Goal: Transaction & Acquisition: Download file/media

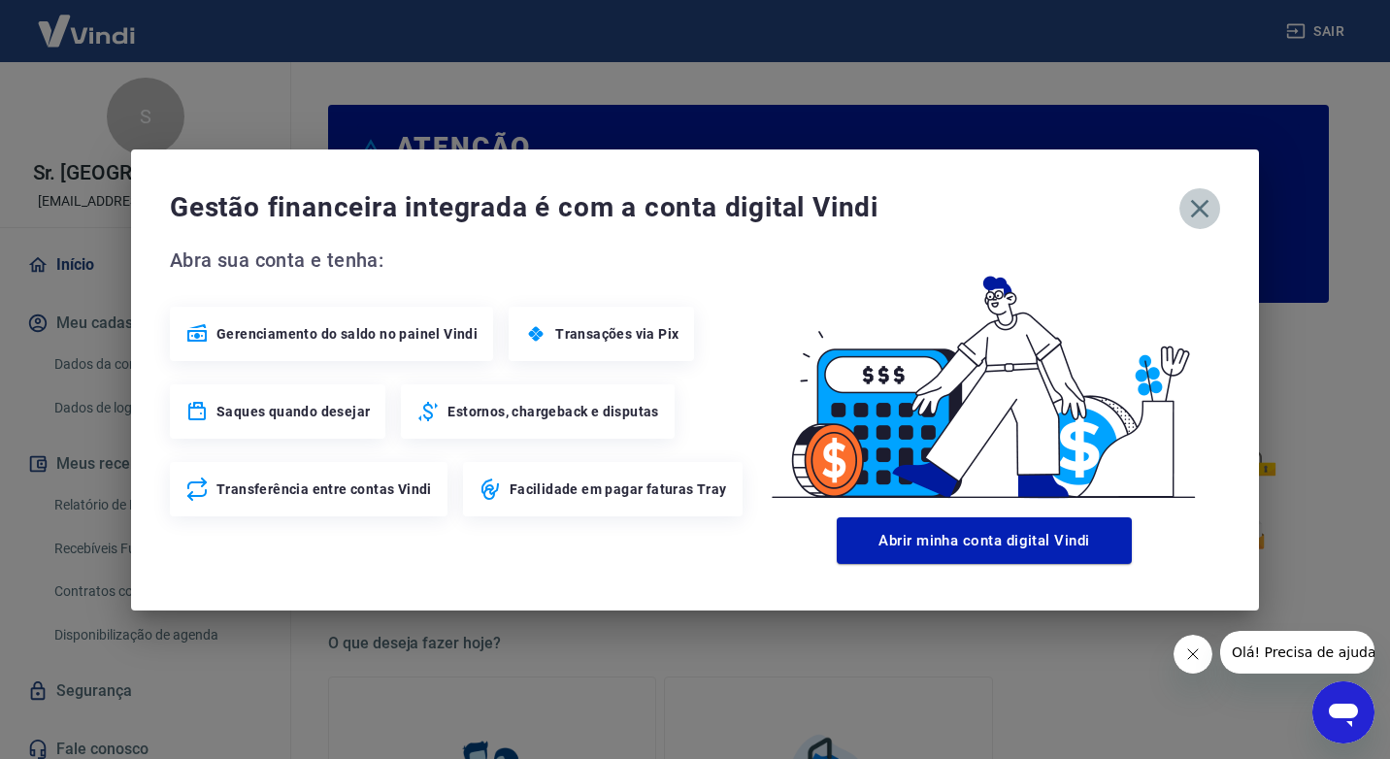
click at [1186, 220] on icon "button" at bounding box center [1199, 208] width 31 height 31
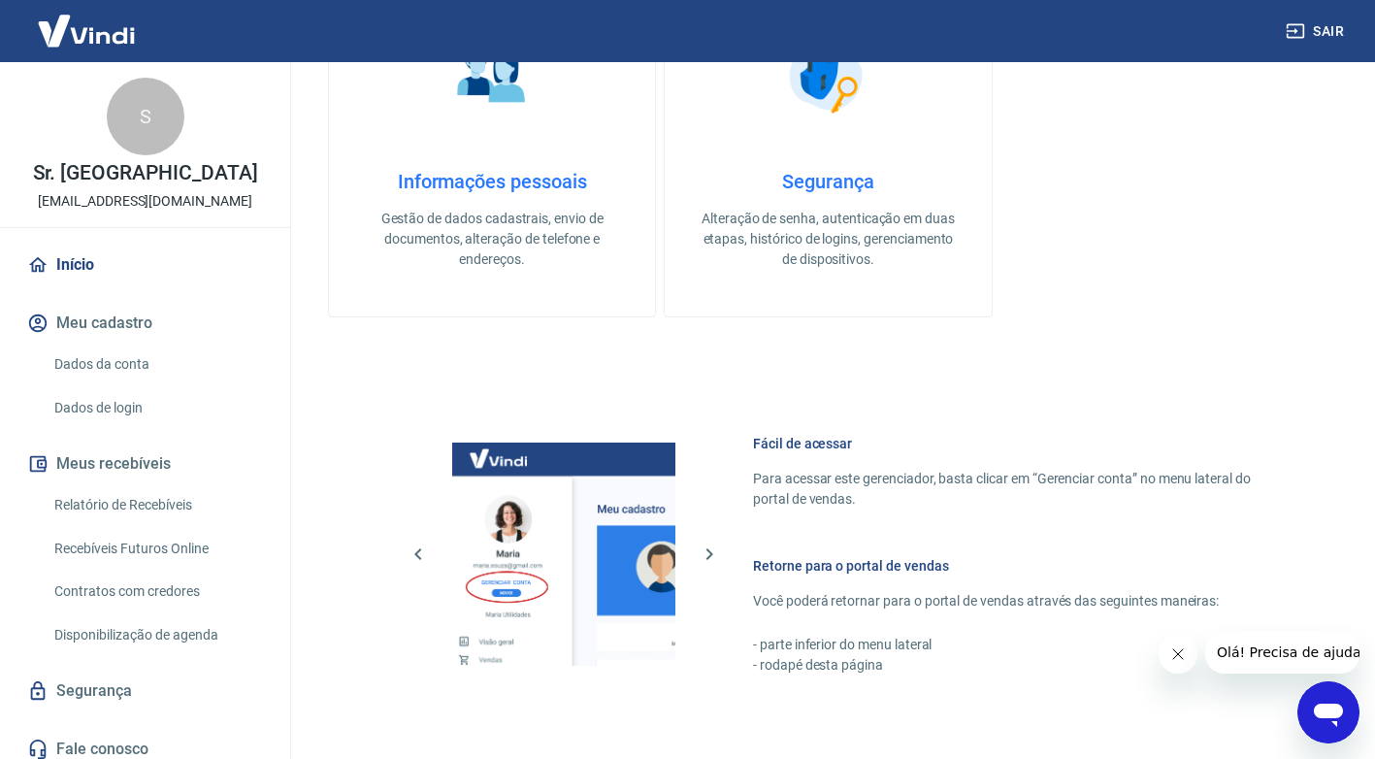
scroll to position [388, 0]
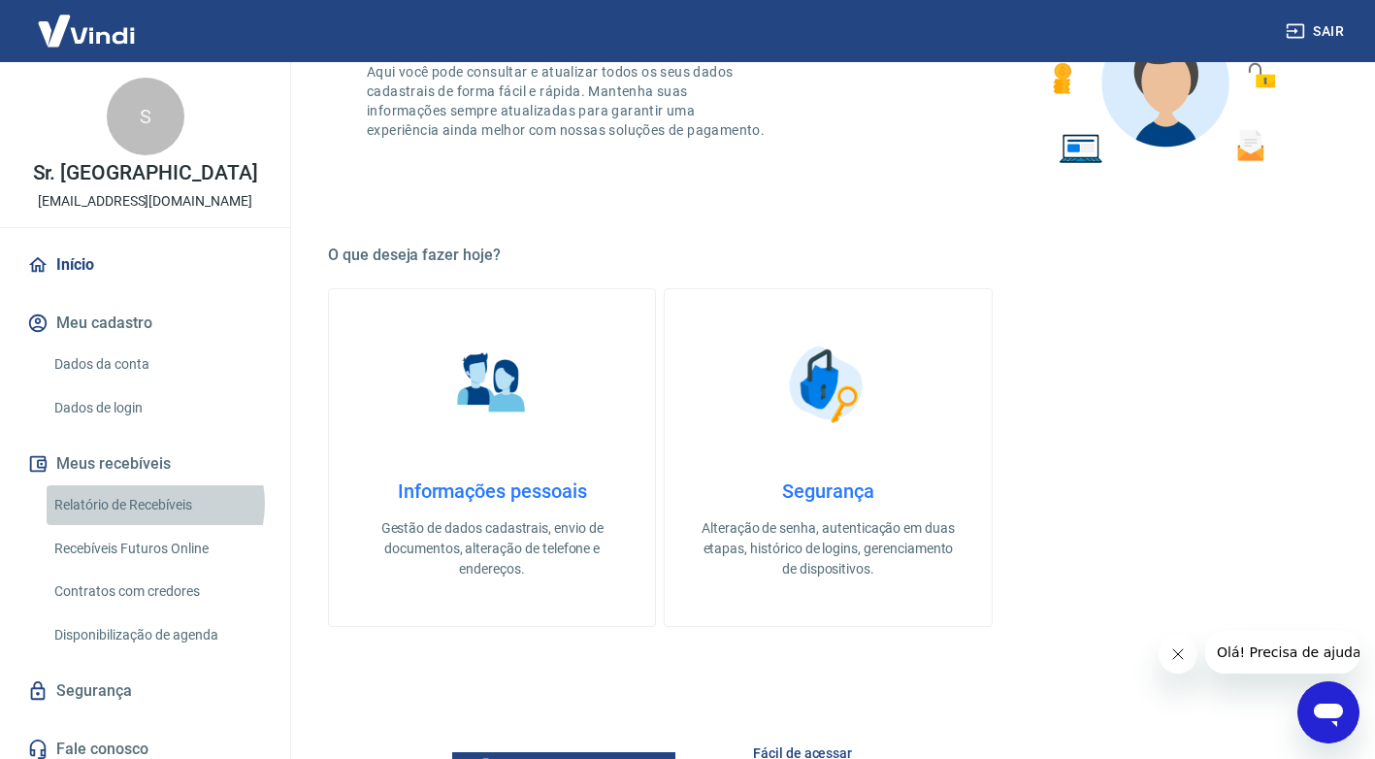
click at [154, 504] on link "Relatório de Recebíveis" at bounding box center [157, 505] width 220 height 40
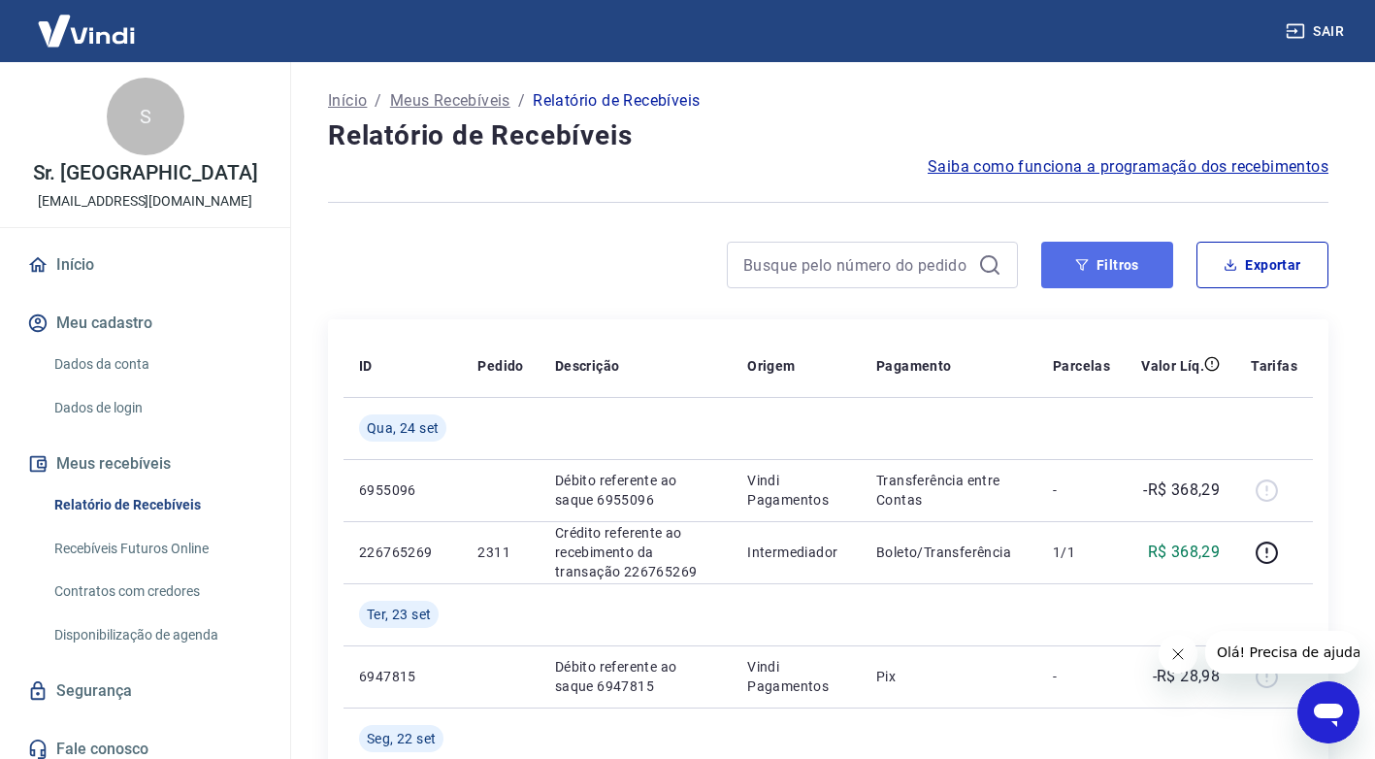
click at [1118, 267] on button "Filtros" at bounding box center [1107, 265] width 132 height 47
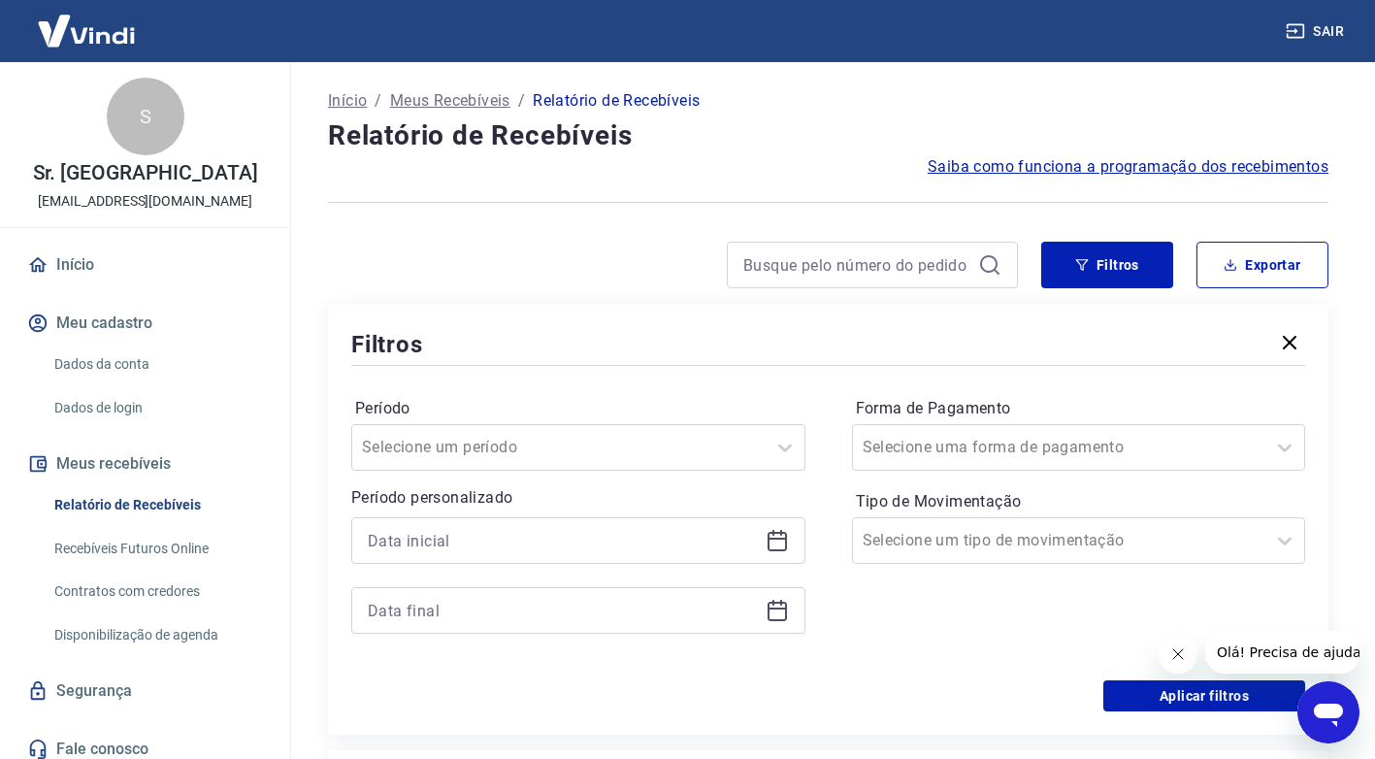
click at [784, 546] on icon at bounding box center [777, 540] width 23 height 23
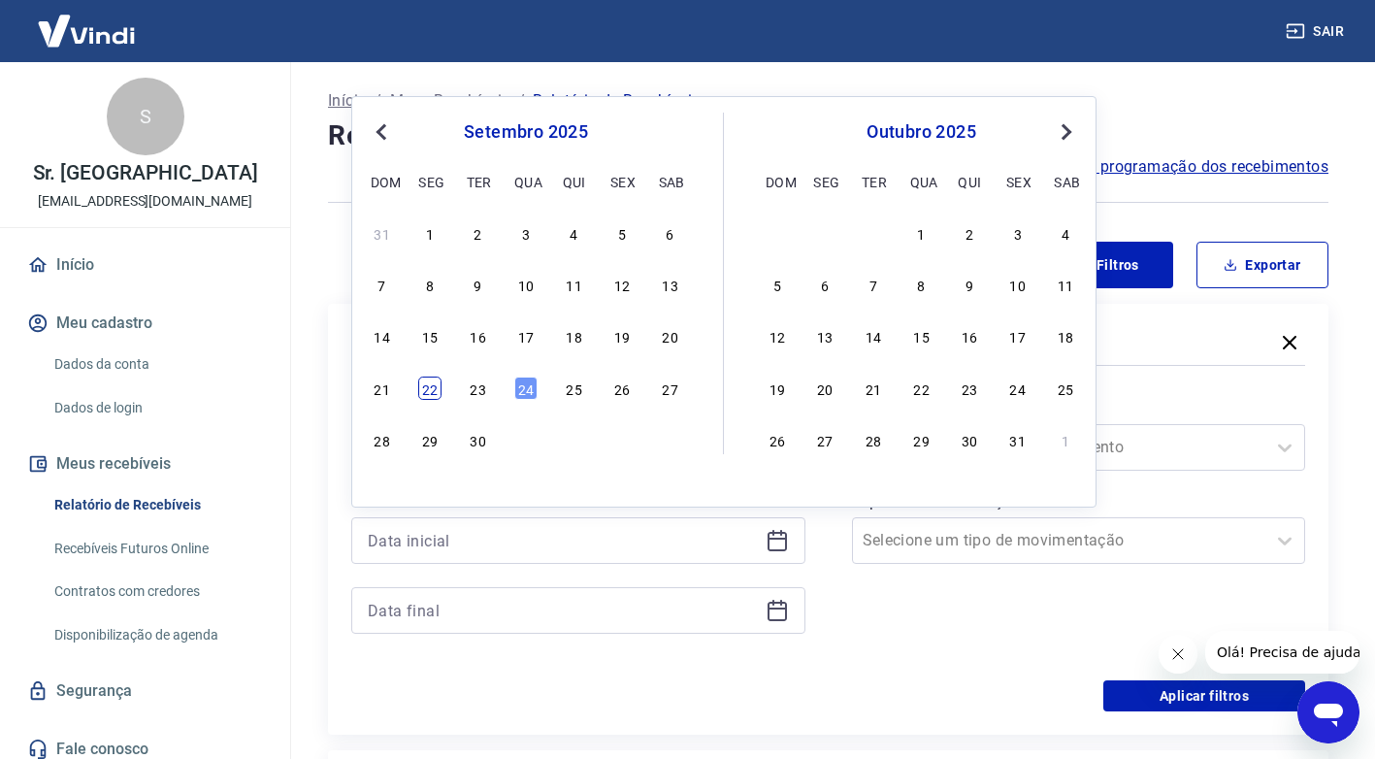
click at [433, 388] on div "22" at bounding box center [429, 388] width 23 height 23
type input "22/09/2025"
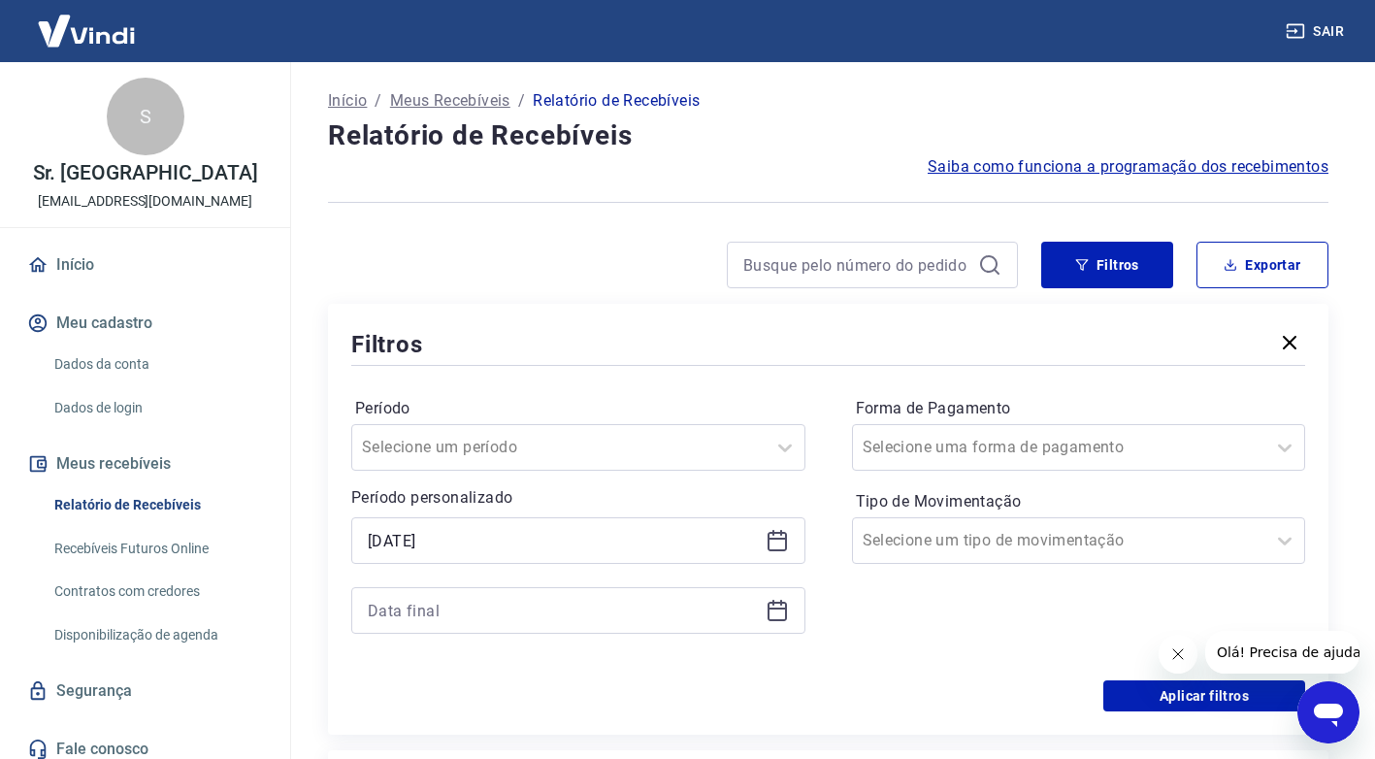
click at [782, 610] on icon at bounding box center [777, 610] width 23 height 23
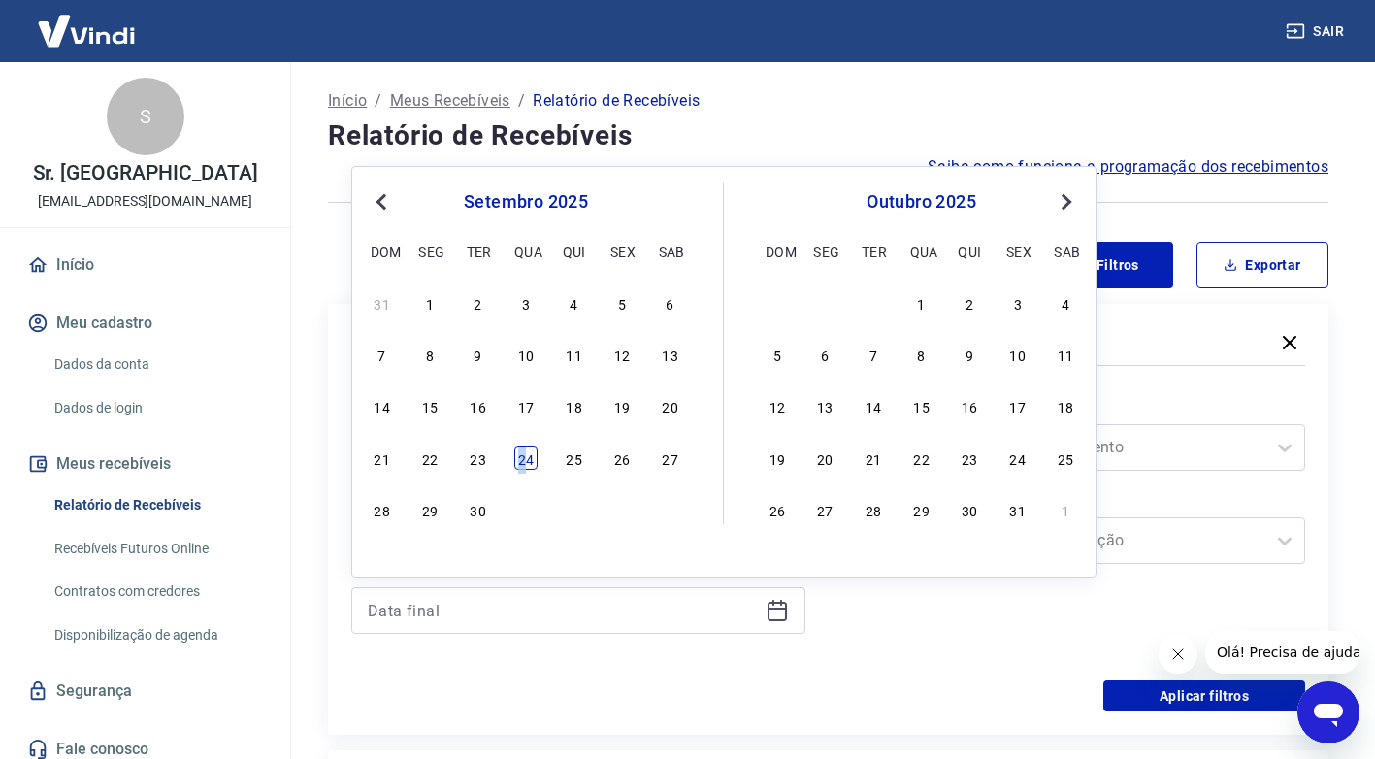
click at [523, 454] on div "24" at bounding box center [525, 457] width 23 height 23
type input "24/09/2025"
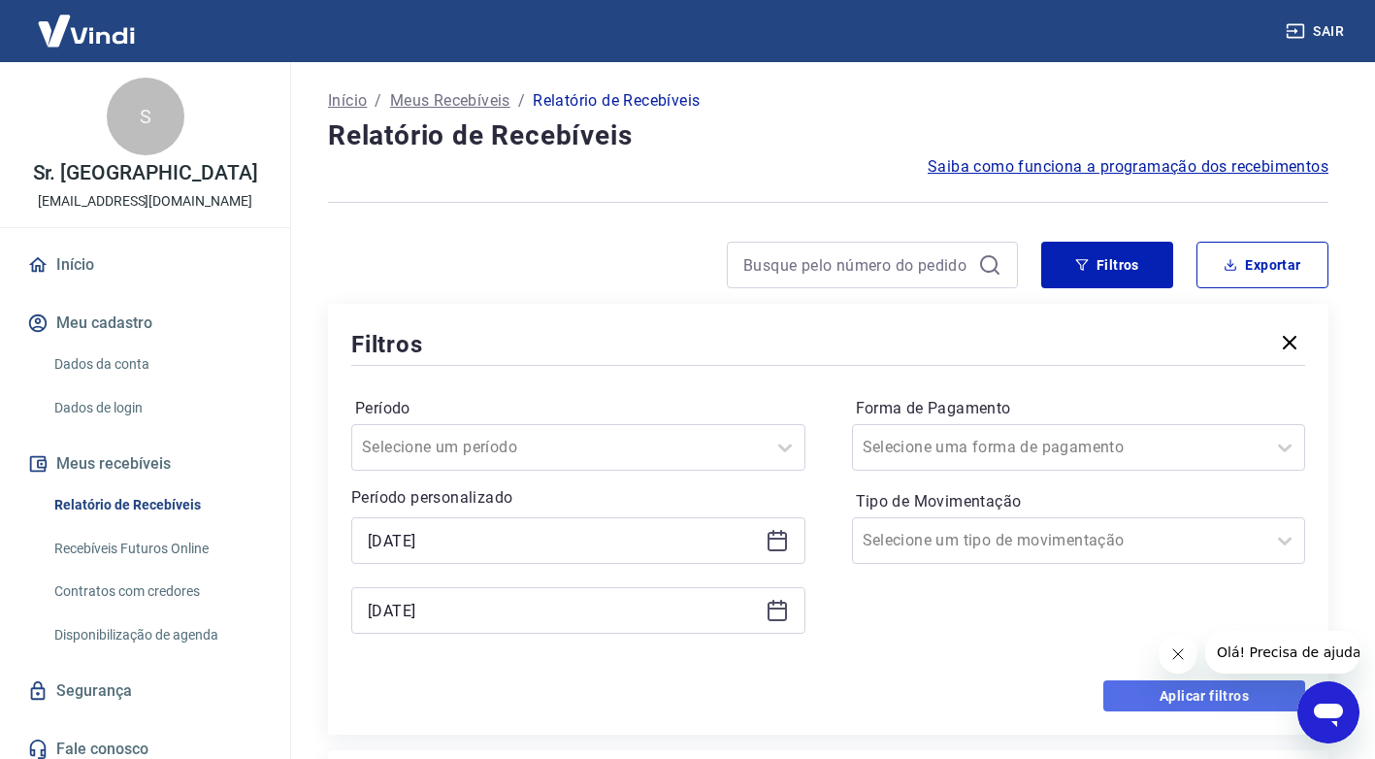
click at [1185, 696] on button "Aplicar filtros" at bounding box center [1205, 695] width 202 height 31
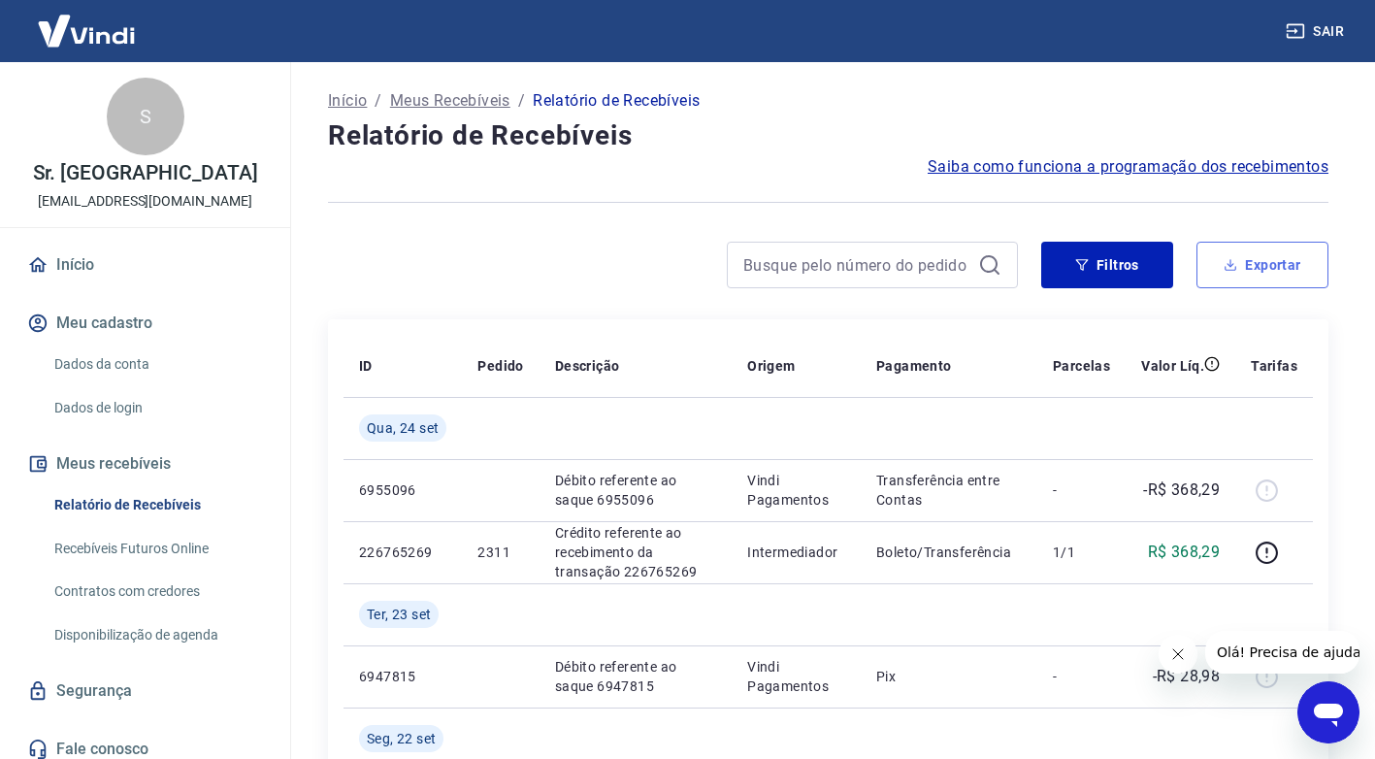
click at [1275, 261] on button "Exportar" at bounding box center [1263, 265] width 132 height 47
type input "22/09/2025"
type input "24/09/2025"
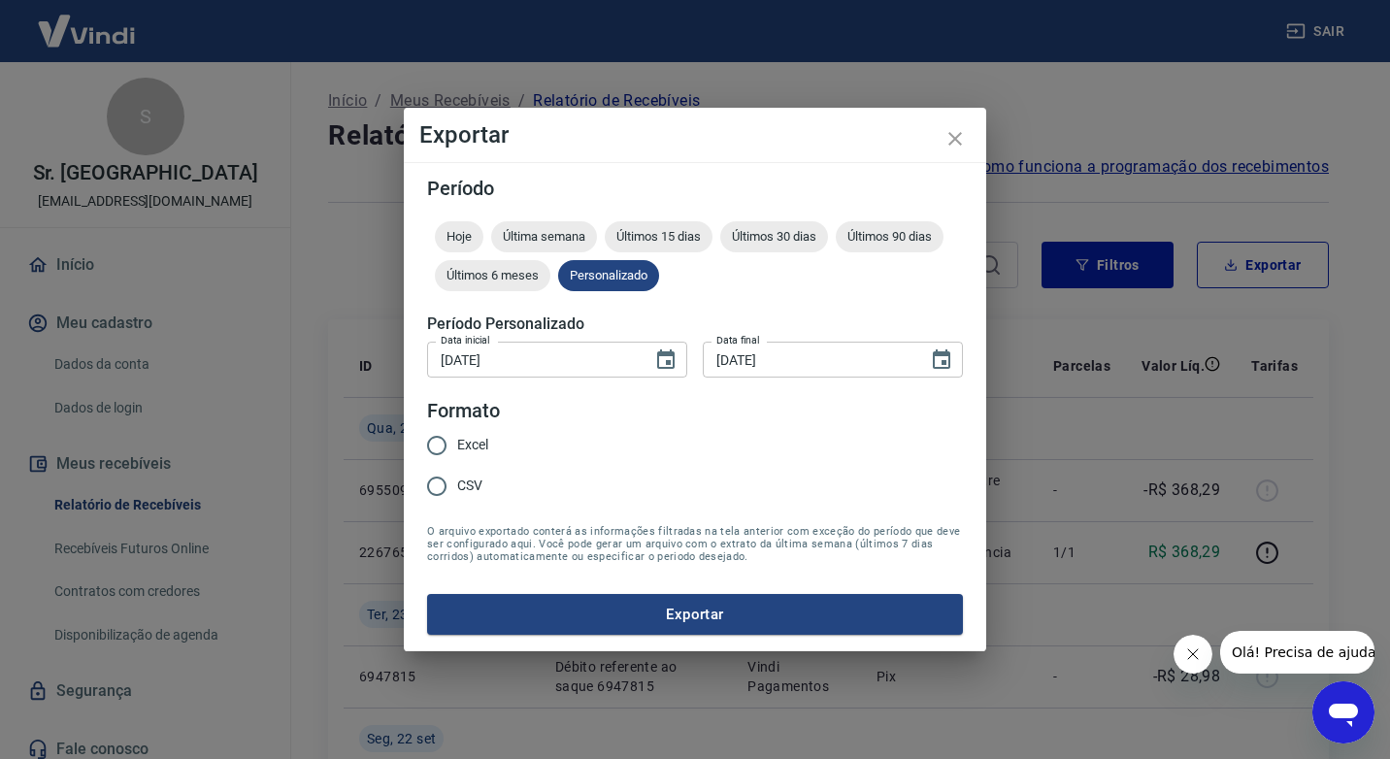
click at [433, 487] on input "CSV" at bounding box center [436, 486] width 41 height 41
radio input "true"
click at [634, 613] on button "Exportar" at bounding box center [695, 614] width 536 height 41
